Goal: Information Seeking & Learning: Learn about a topic

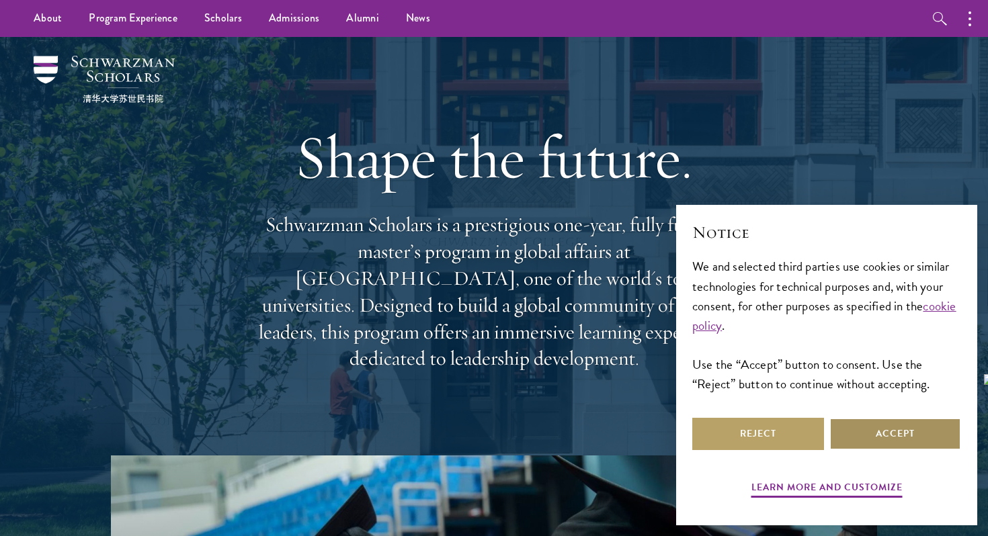
click at [880, 427] on button "Accept" at bounding box center [895, 434] width 132 height 32
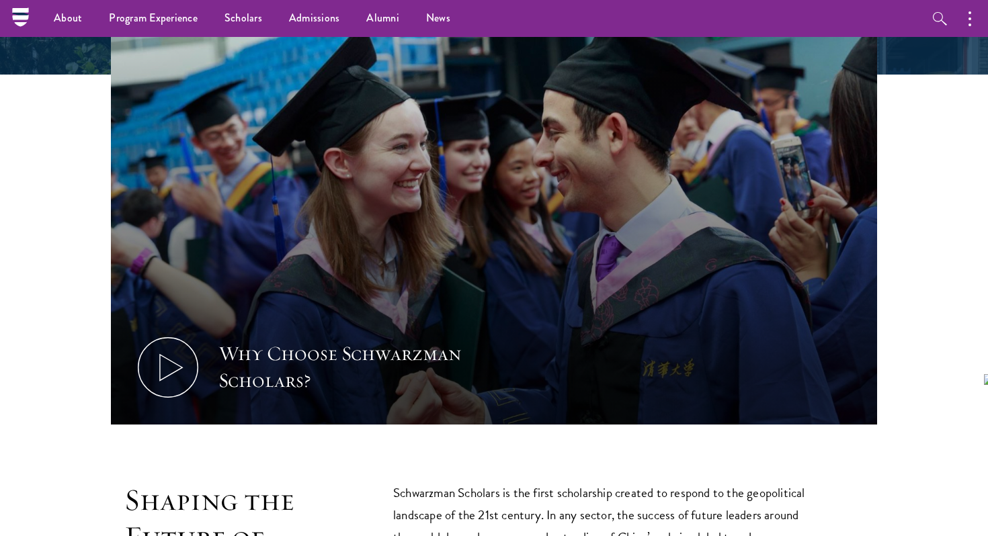
scroll to position [129, 0]
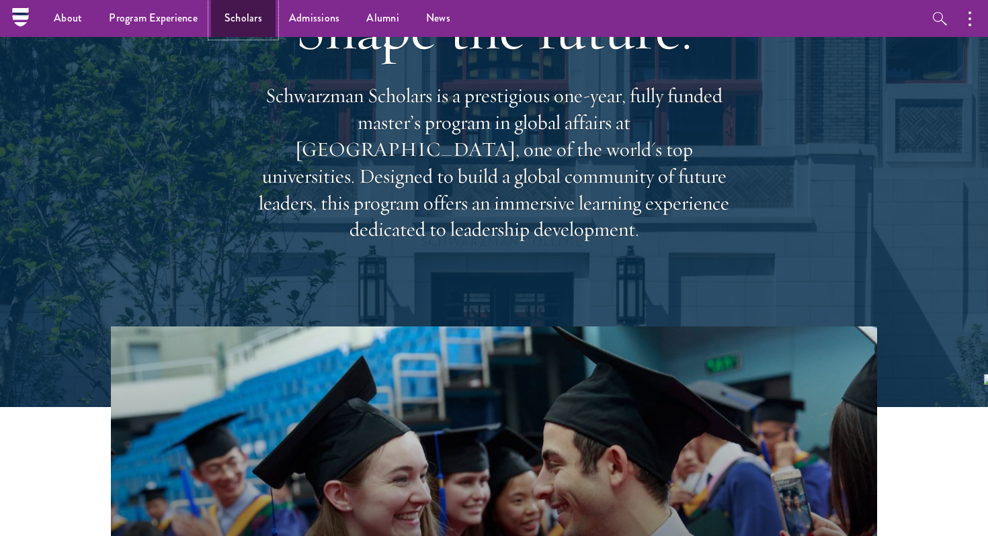
click at [255, 15] on link "Scholars" at bounding box center [243, 18] width 65 height 37
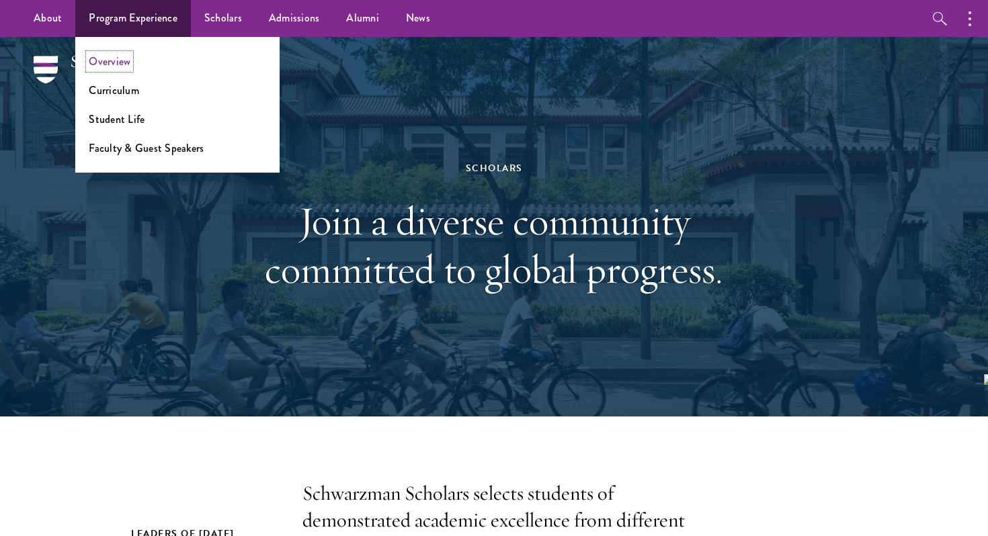
click at [117, 57] on link "Overview" at bounding box center [110, 61] width 42 height 15
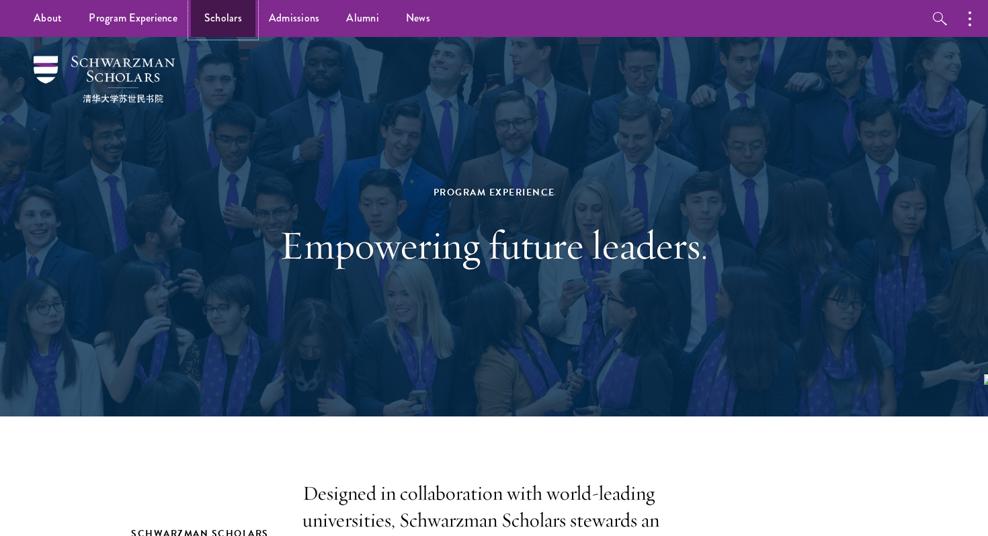
click at [237, 15] on link "Scholars" at bounding box center [223, 18] width 65 height 37
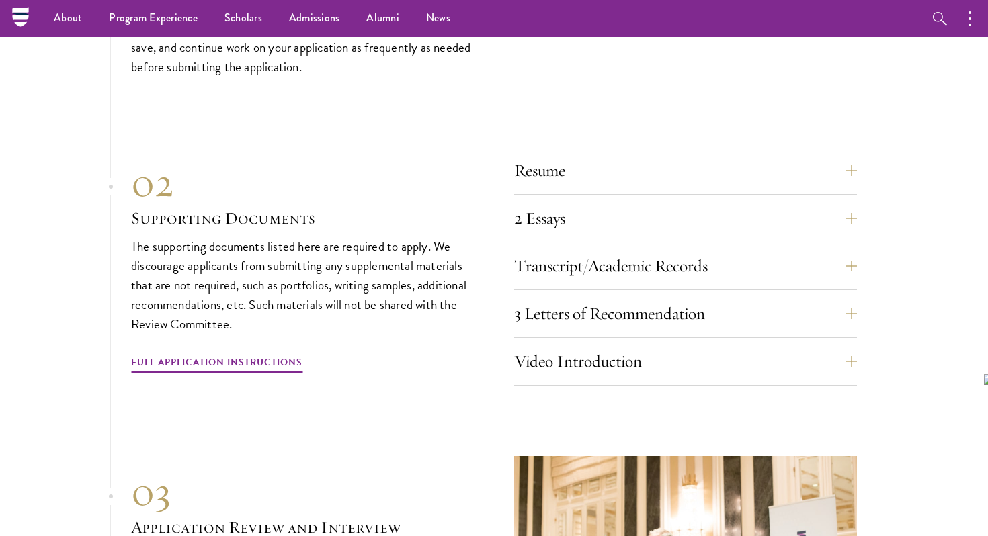
scroll to position [4150, 0]
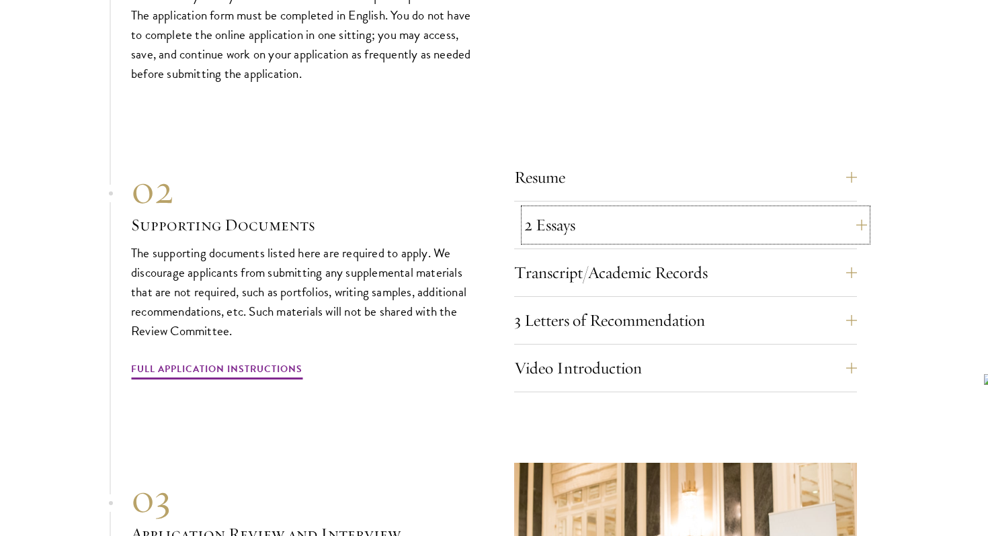
click at [592, 209] on button "2 Essays" at bounding box center [695, 225] width 343 height 32
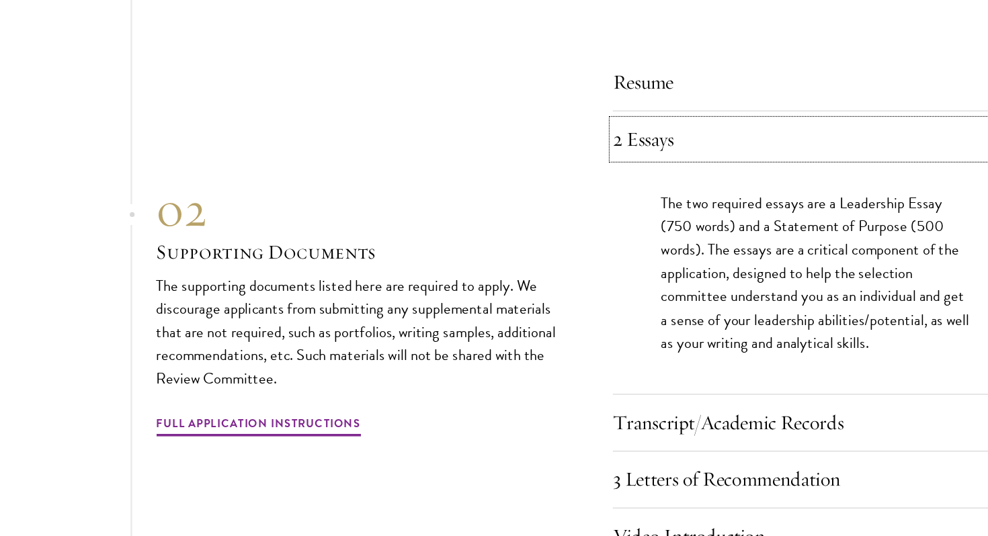
scroll to position [4259, 0]
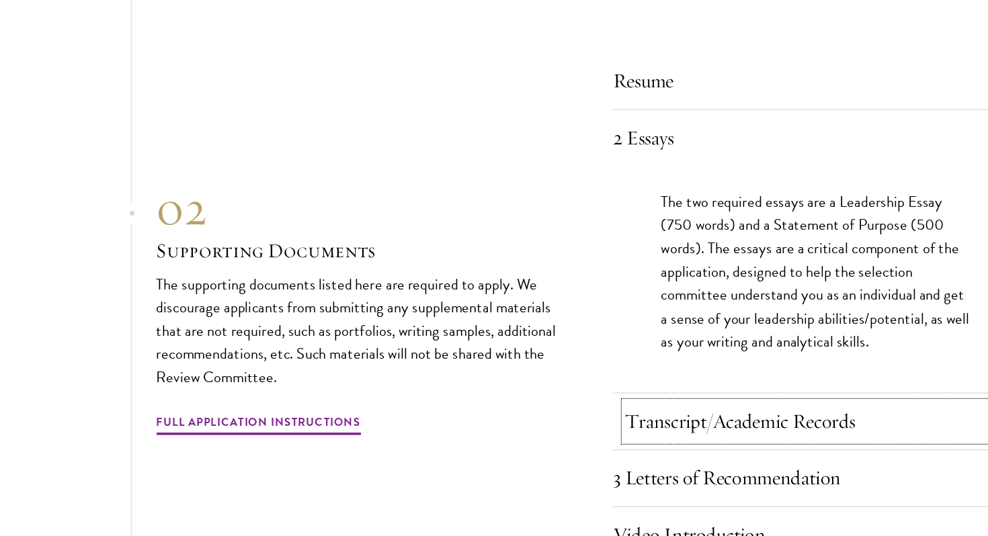
click at [704, 340] on button "Transcript/Academic Records" at bounding box center [695, 353] width 343 height 32
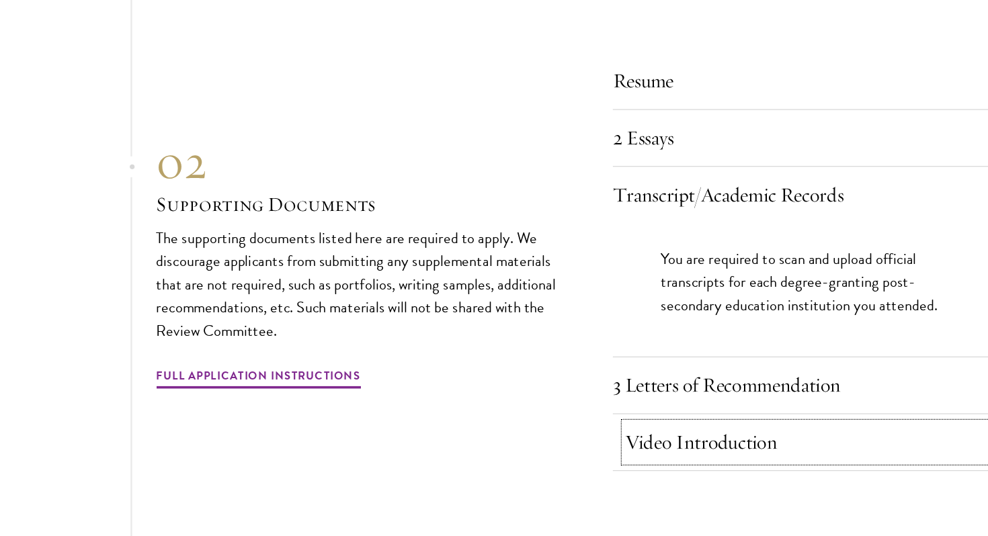
click at [679, 355] on button "Video Introduction" at bounding box center [695, 371] width 343 height 32
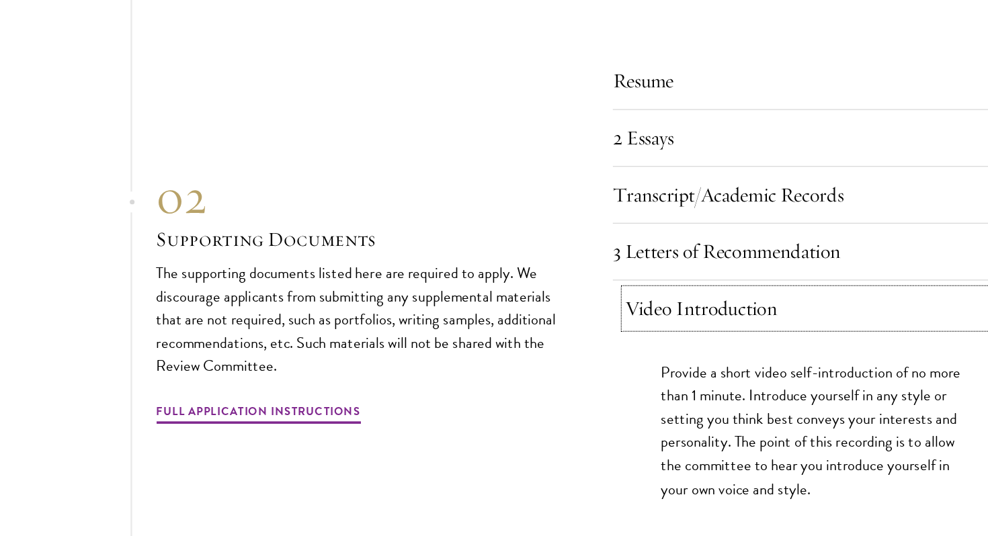
click at [697, 245] on button "Video Introduction" at bounding box center [695, 259] width 343 height 32
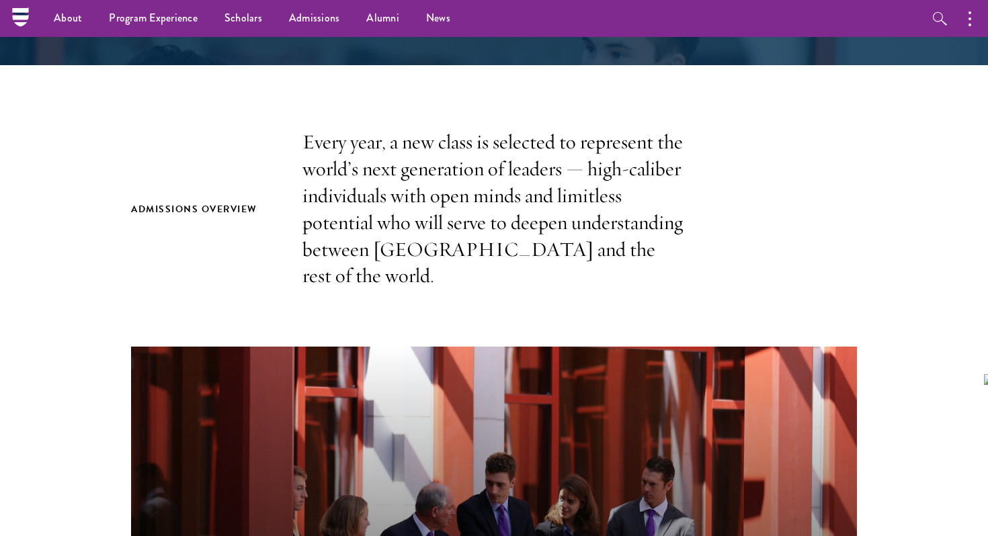
scroll to position [0, 0]
